Goal: Navigation & Orientation: Find specific page/section

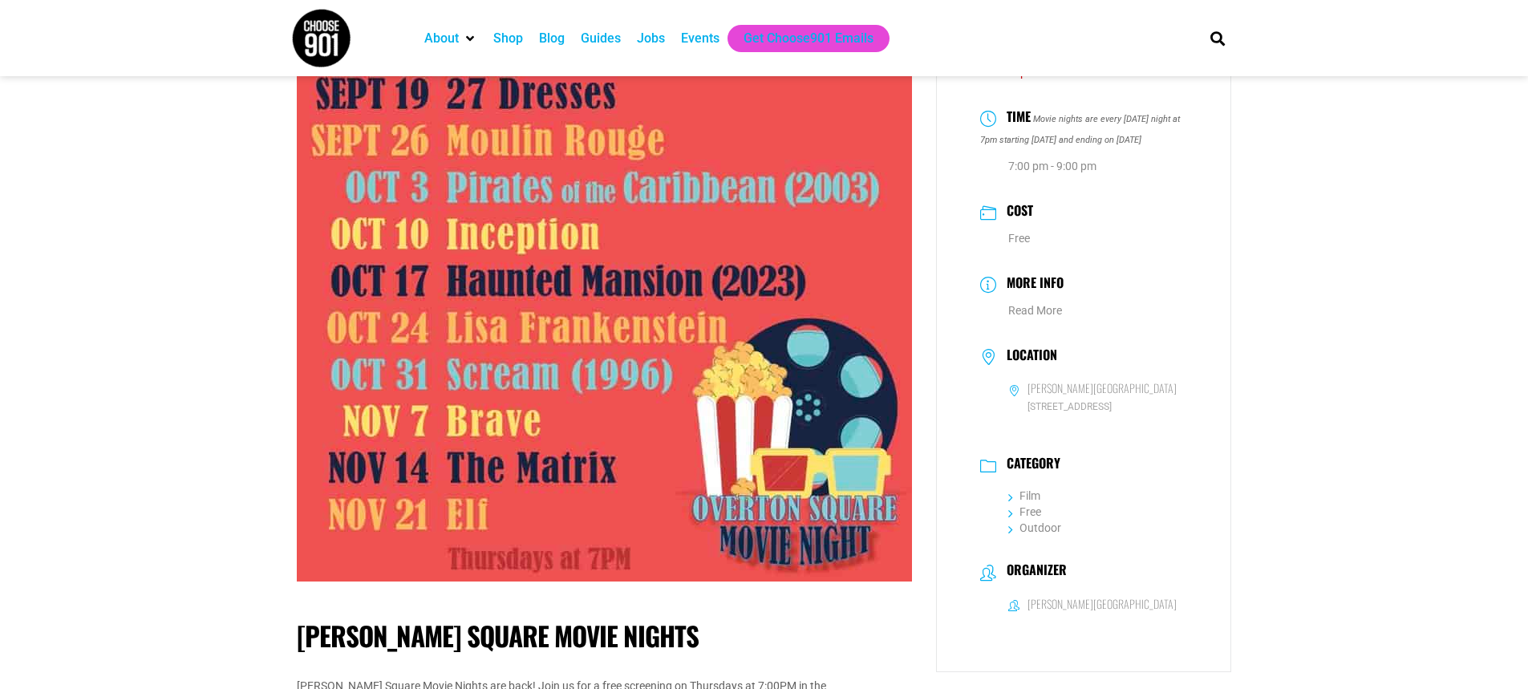
scroll to position [321, 0]
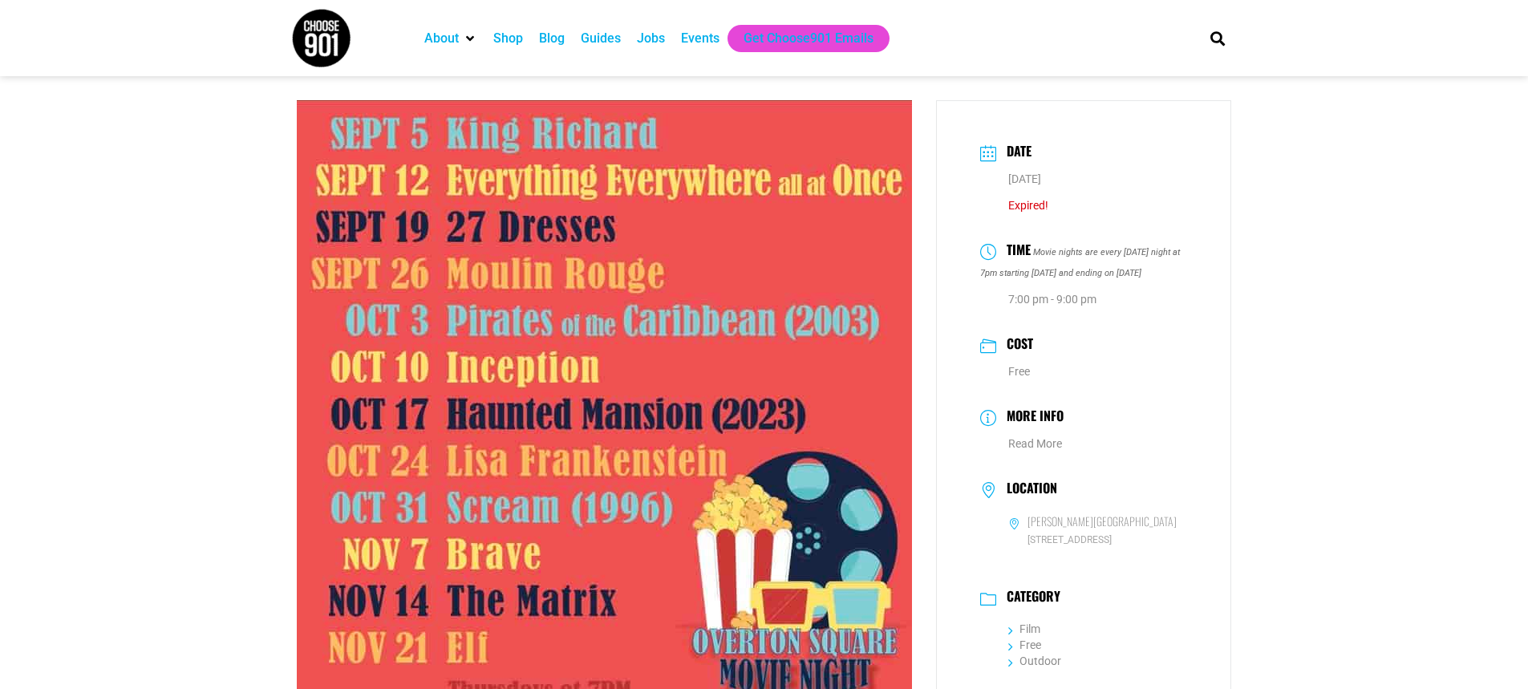
click at [709, 39] on div "Events" at bounding box center [700, 38] width 39 height 19
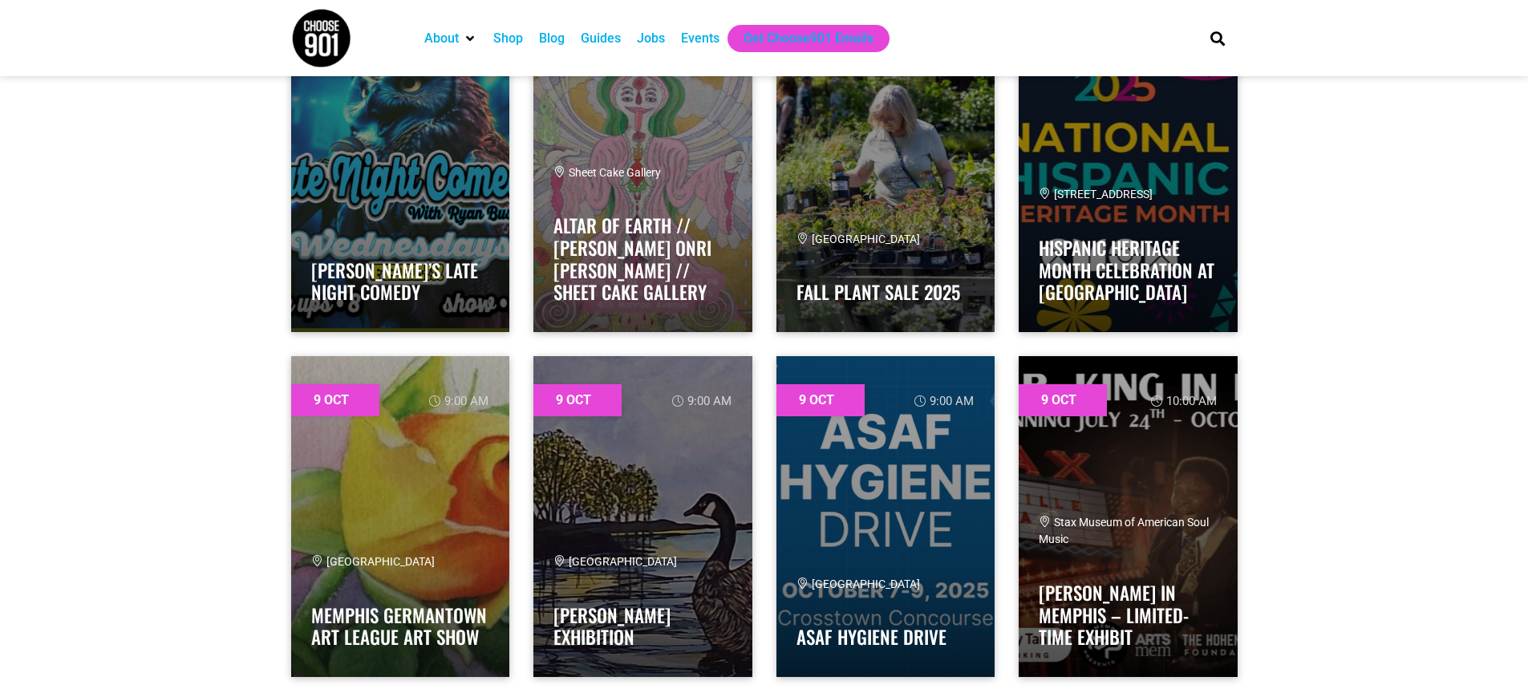
scroll to position [2567, 0]
